Goal: Task Accomplishment & Management: Use online tool/utility

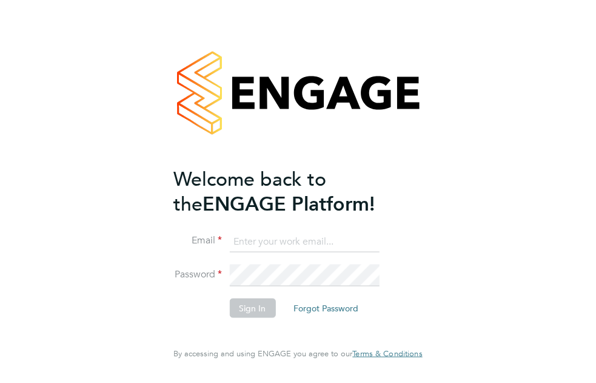
type input "diane.mccaffrey@vistry.co.uk"
click at [522, 307] on div "Welcome back to the ENGAGE Platform! Email diane.mccaffrey@vistry.co.uk Passwor…" at bounding box center [298, 191] width 596 height 383
click at [252, 302] on button "Sign In" at bounding box center [252, 307] width 46 height 19
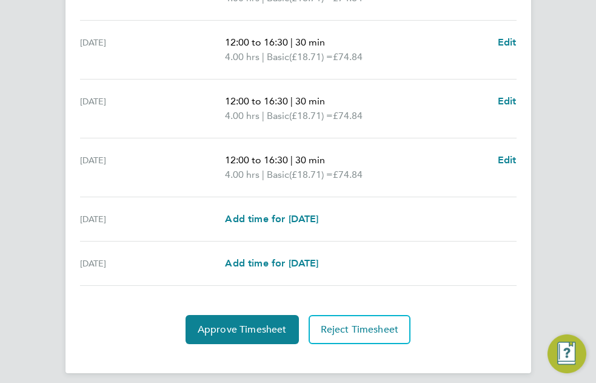
scroll to position [508, 0]
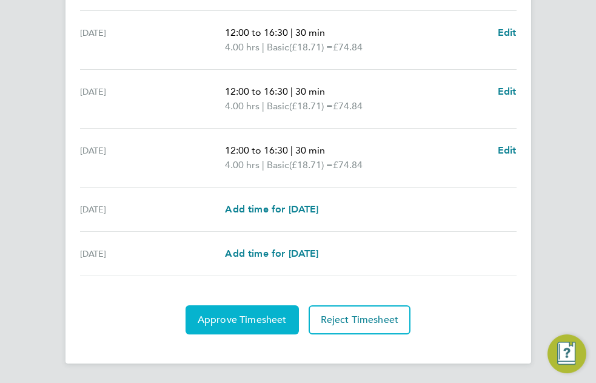
click at [252, 315] on span "Approve Timesheet" at bounding box center [242, 320] width 89 height 12
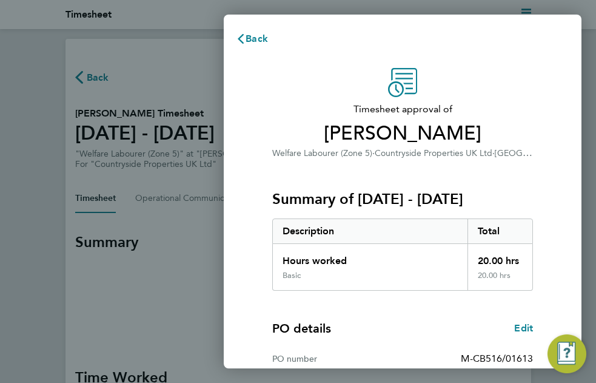
scroll to position [198, 0]
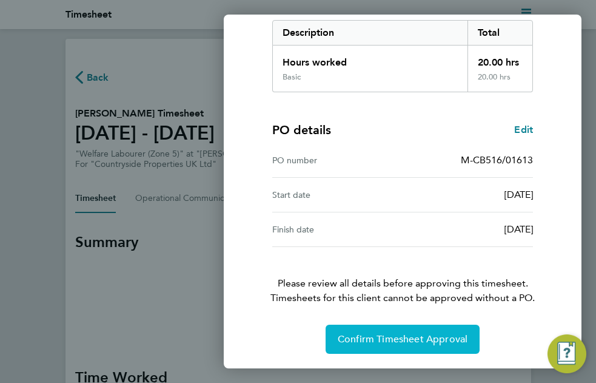
click at [398, 336] on span "Confirm Timesheet Approval" at bounding box center [403, 339] width 130 height 12
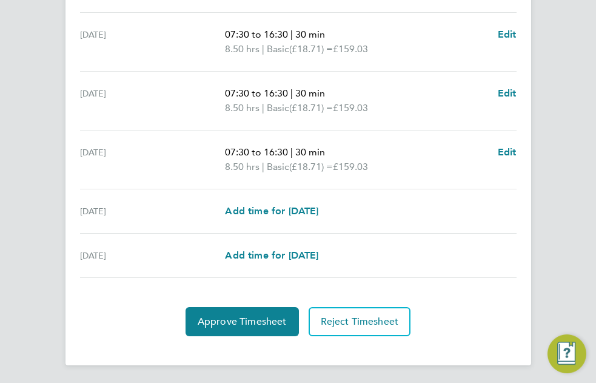
scroll to position [508, 0]
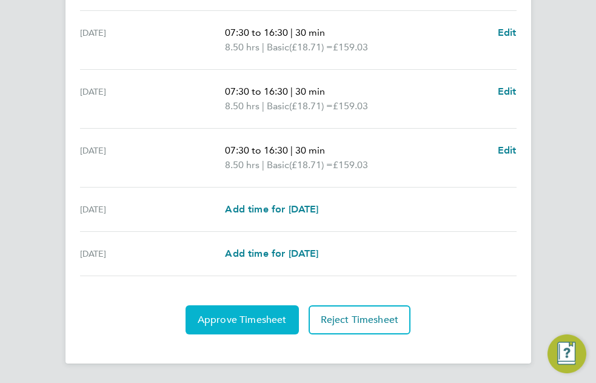
click at [270, 311] on button "Approve Timesheet" at bounding box center [242, 319] width 113 height 29
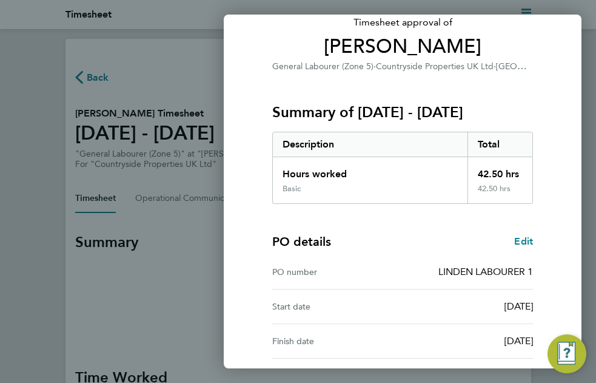
scroll to position [198, 0]
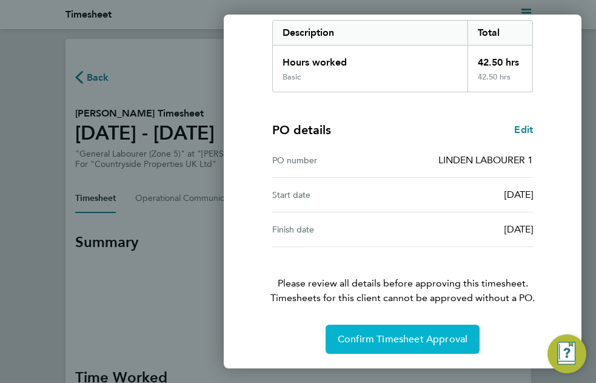
click at [405, 332] on button "Confirm Timesheet Approval" at bounding box center [403, 339] width 154 height 29
